Goal: Find specific page/section: Find specific page/section

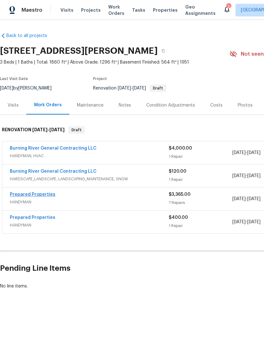
click at [23, 194] on link "Prepared Properties" at bounding box center [33, 194] width 46 height 4
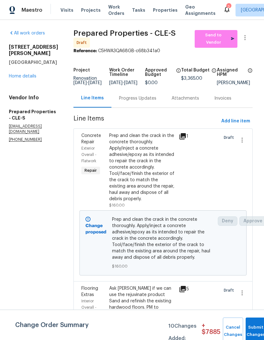
scroll to position [0, 1]
click at [29, 74] on link "Home details" at bounding box center [23, 76] width 28 height 4
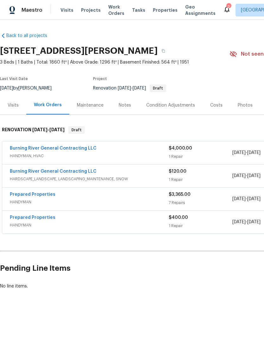
click at [216, 107] on div "Costs" at bounding box center [216, 105] width 12 height 6
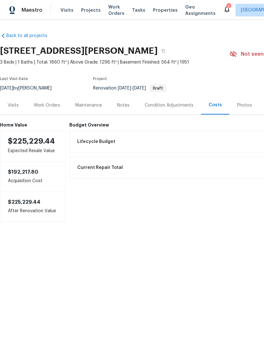
click at [192, 171] on div "Current Repair Total $7,885.00" at bounding box center [213, 168] width 280 height 14
click at [188, 164] on div "Current Repair Total $7,885.00" at bounding box center [213, 168] width 280 height 14
click at [184, 169] on div "Current Repair Total $7,885.00" at bounding box center [213, 168] width 280 height 14
click at [50, 106] on div "Work Orders" at bounding box center [47, 105] width 26 height 6
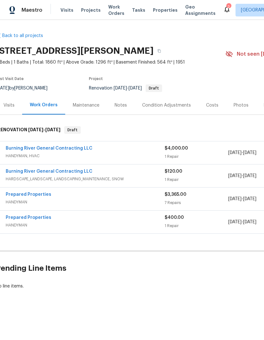
scroll to position [0, 7]
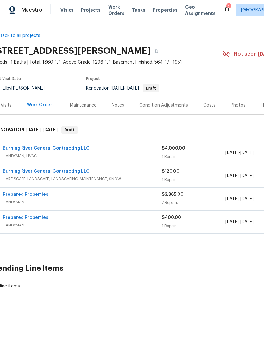
click at [40, 194] on link "Prepared Properties" at bounding box center [26, 194] width 46 height 4
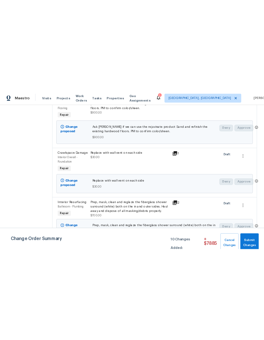
scroll to position [219, 0]
